Goal: Task Accomplishment & Management: Manage account settings

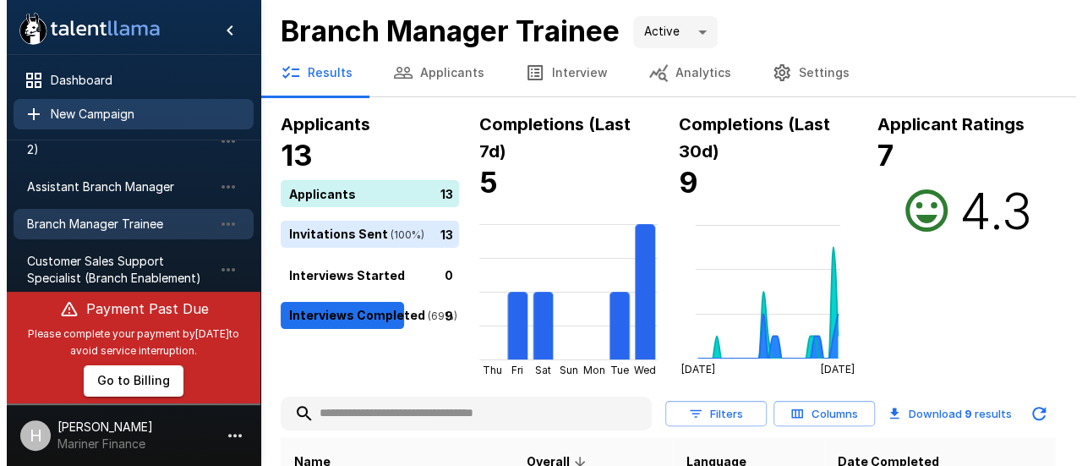
scroll to position [157, 0]
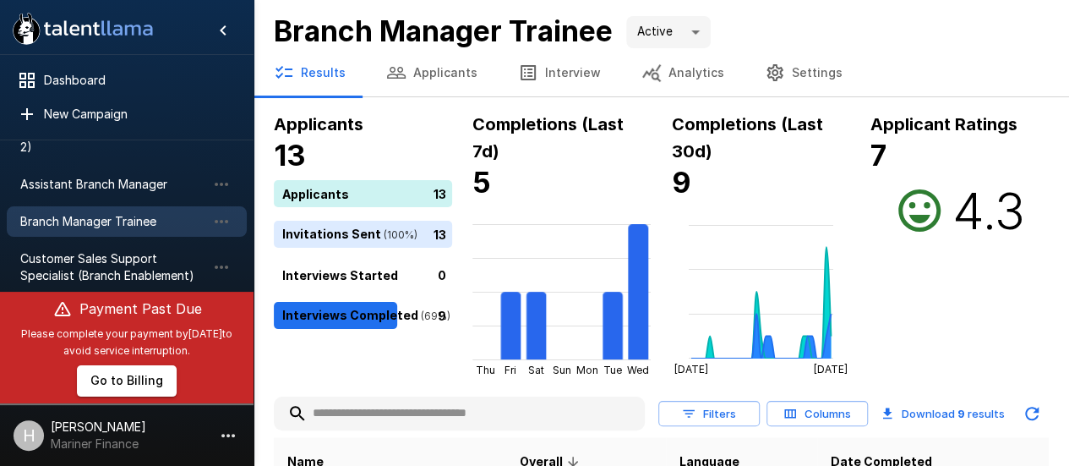
click at [51, 222] on span "Branch Manager Trainee" at bounding box center [113, 221] width 186 height 17
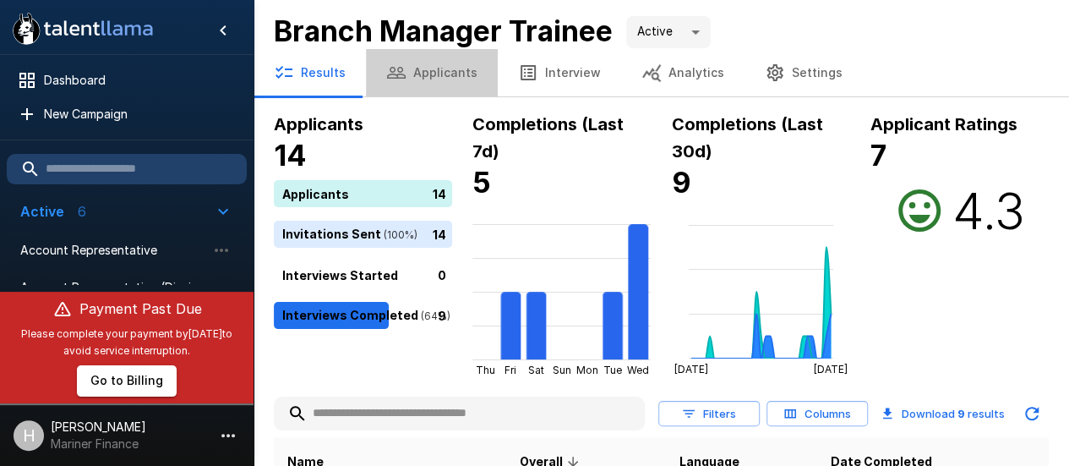
click at [451, 74] on button "Applicants" at bounding box center [432, 72] width 132 height 47
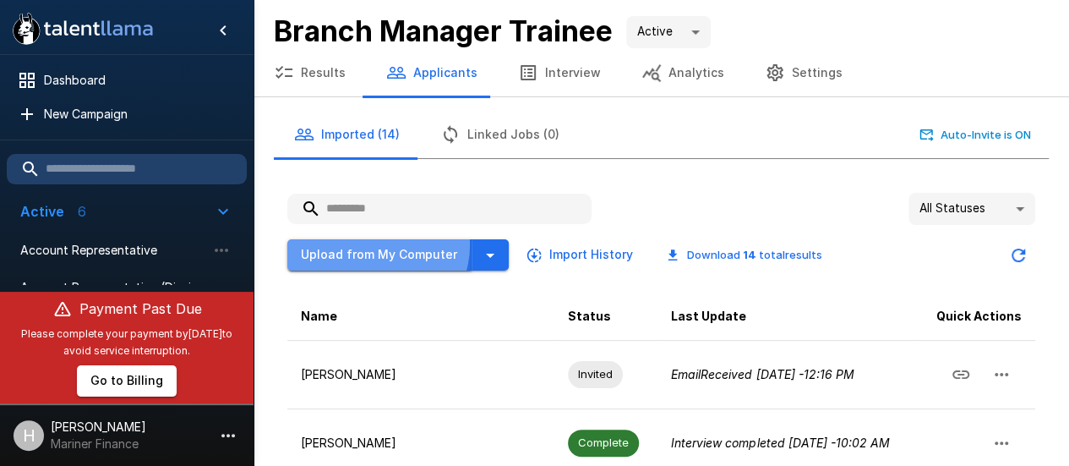
click at [372, 243] on button "Upload from My Computer" at bounding box center [379, 254] width 184 height 31
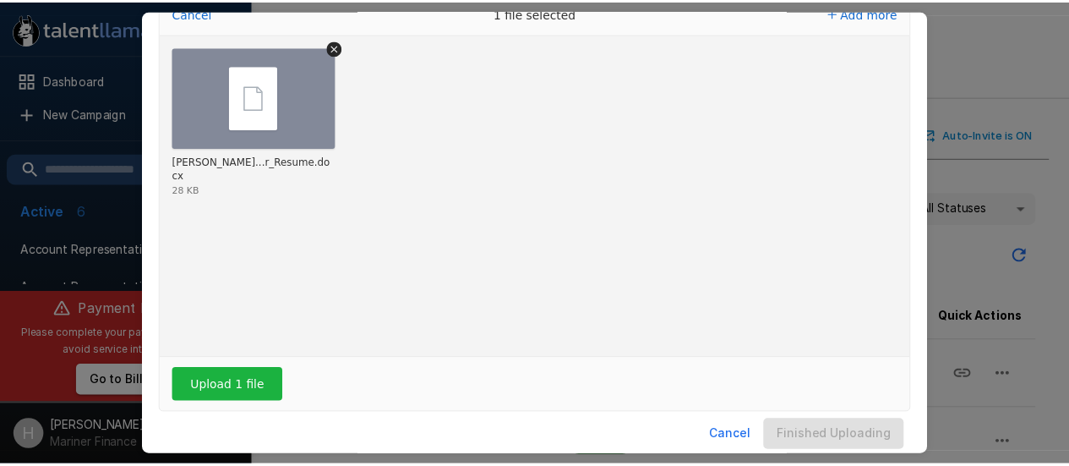
scroll to position [96, 0]
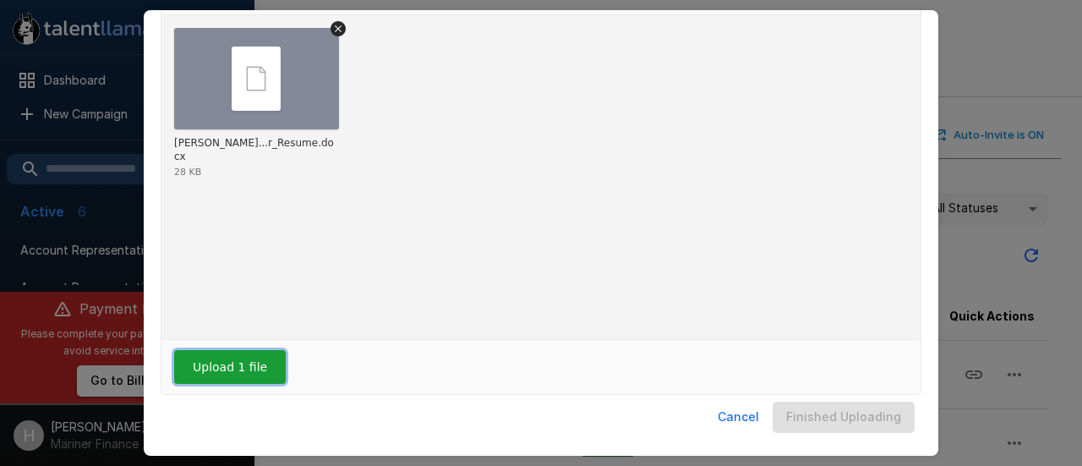
click at [250, 368] on button "Upload 1 file" at bounding box center [230, 367] width 112 height 34
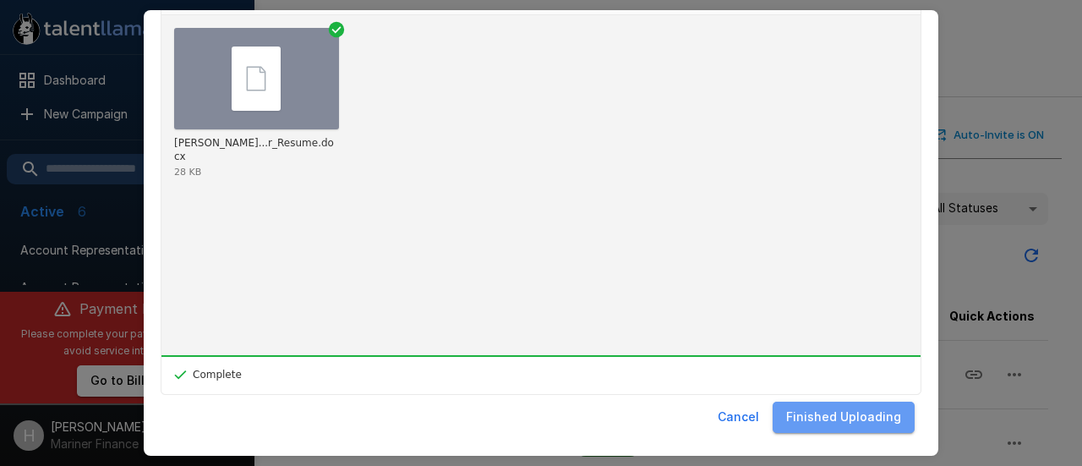
click at [851, 420] on button "Finished Uploading" at bounding box center [844, 417] width 142 height 31
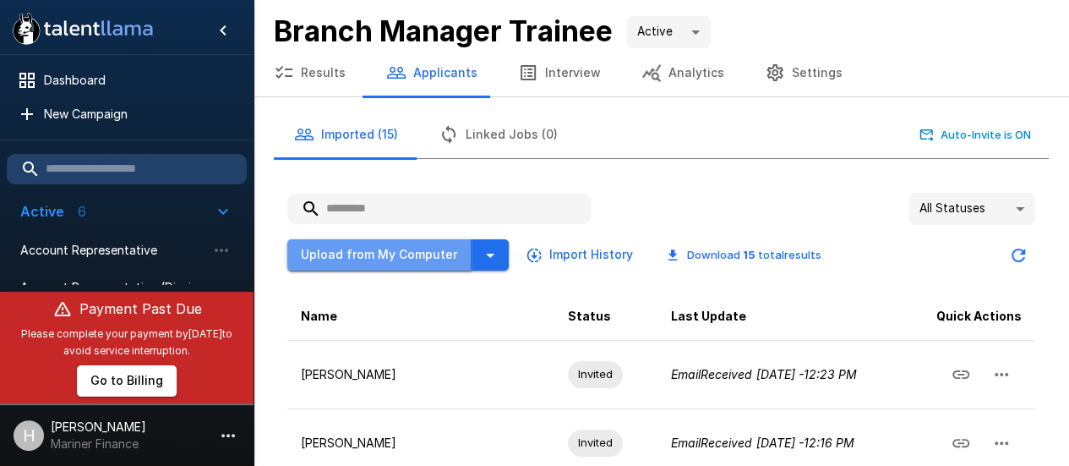
click at [405, 257] on button "Upload from My Computer" at bounding box center [379, 254] width 184 height 31
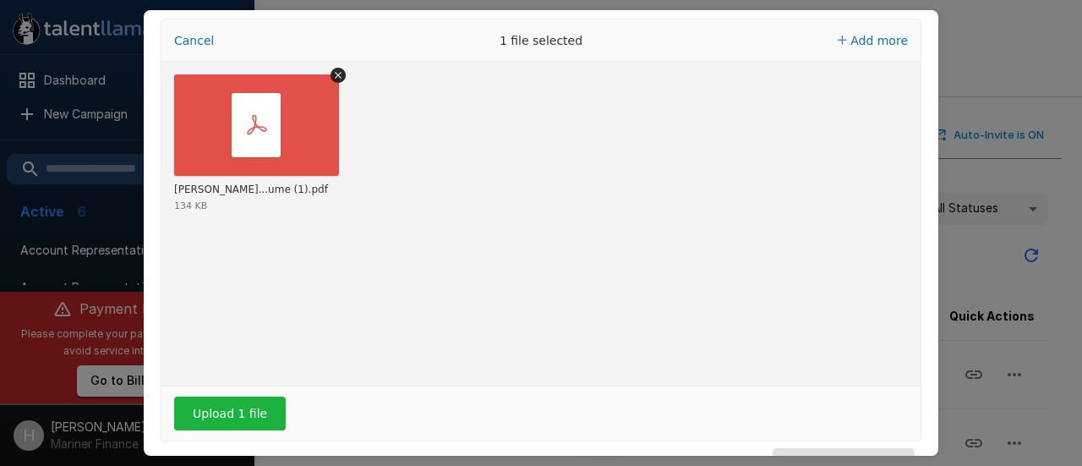
scroll to position [52, 0]
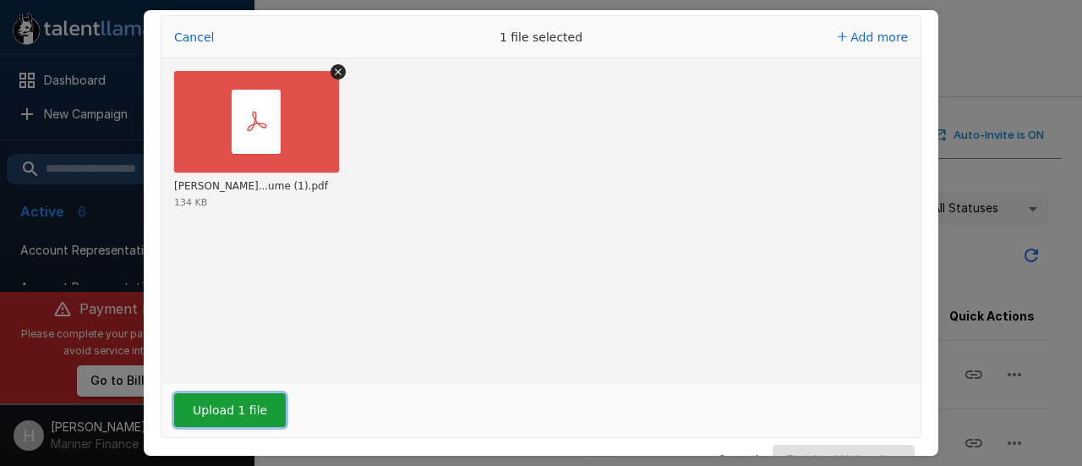
click at [258, 405] on button "Upload 1 file" at bounding box center [230, 410] width 112 height 34
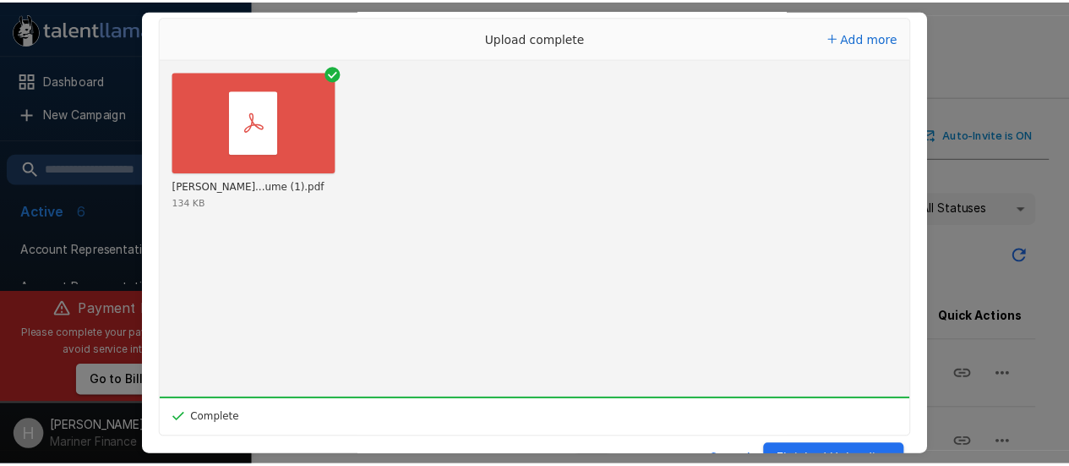
scroll to position [96, 0]
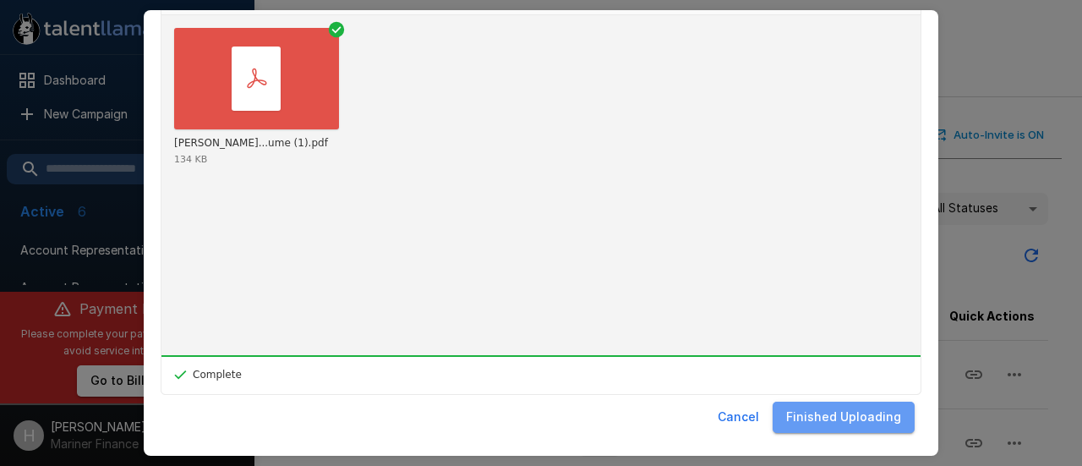
click at [846, 404] on button "Finished Uploading" at bounding box center [844, 417] width 142 height 31
